Goal: Find specific page/section: Find specific page/section

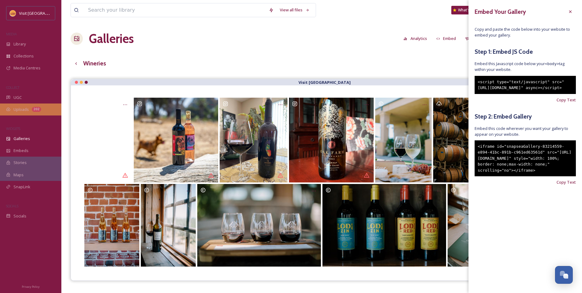
click at [18, 105] on div "Uploads 202" at bounding box center [30, 109] width 61 height 12
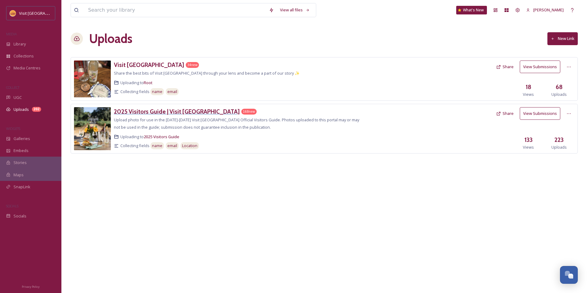
click at [134, 109] on h3 "2025 Visitors Guide | Visit [GEOGRAPHIC_DATA]" at bounding box center [177, 111] width 126 height 7
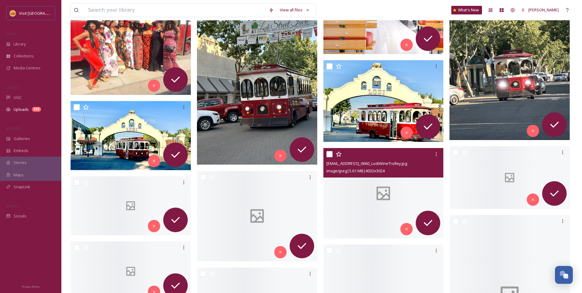
scroll to position [1013, 0]
